Goal: Navigation & Orientation: Find specific page/section

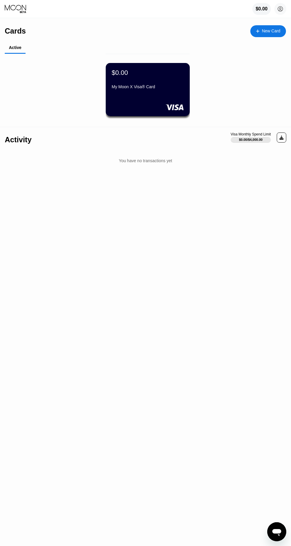
click at [275, 7] on circle at bounding box center [281, 9] width 12 height 12
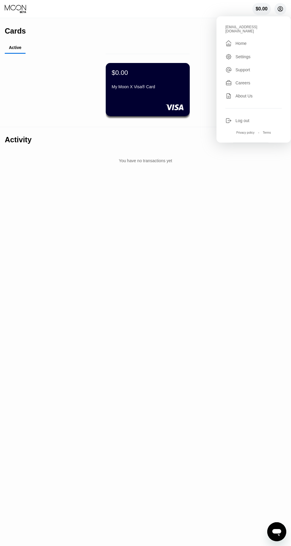
click at [210, 289] on div "Cards New Card Active $0.00 My Moon X Visa® Card Activity Visa Monthly Spend Li…" at bounding box center [145, 282] width 291 height 528
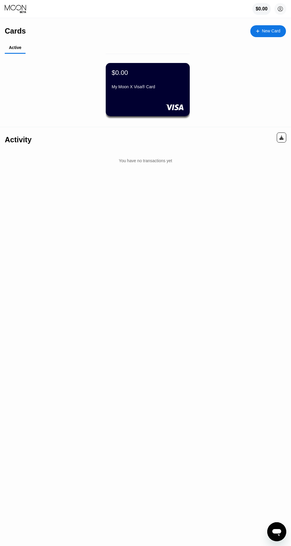
click at [281, 9] on circle at bounding box center [281, 9] width 12 height 12
